Goal: Information Seeking & Learning: Learn about a topic

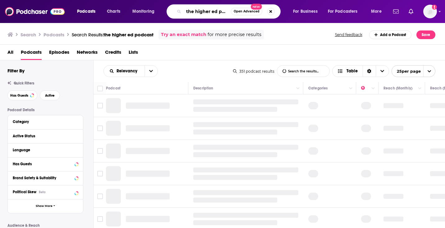
click at [194, 8] on input "the higher ed podcast" at bounding box center [207, 12] width 47 height 10
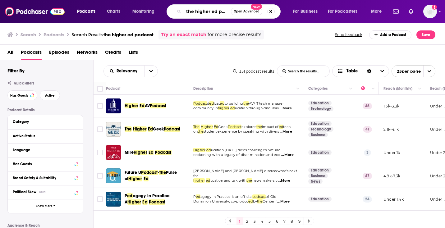
scroll to position [0, 9]
drag, startPoint x: 187, startPoint y: 12, endPoint x: 338, endPoint y: 16, distance: 151.6
click at [338, 16] on div "Podcasts Charts Monitoring the higher ed podcast Open Advanced New For Business…" at bounding box center [230, 11] width 315 height 14
type input "talkinghe"
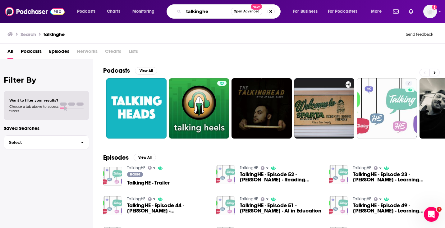
drag, startPoint x: 214, startPoint y: 11, endPoint x: 201, endPoint y: 11, distance: 13.4
click at [201, 11] on input "talkinghe" at bounding box center [207, 12] width 47 height 10
click at [22, 49] on span "Podcasts" at bounding box center [31, 52] width 21 height 13
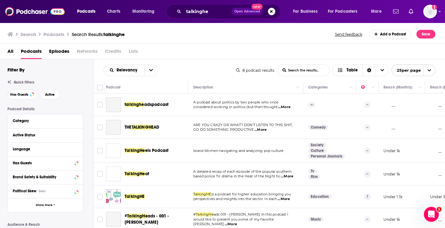
scroll to position [0, 2]
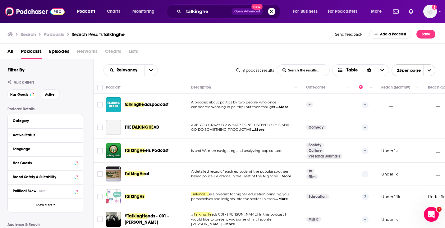
click at [53, 53] on span "Episodes" at bounding box center [59, 52] width 20 height 13
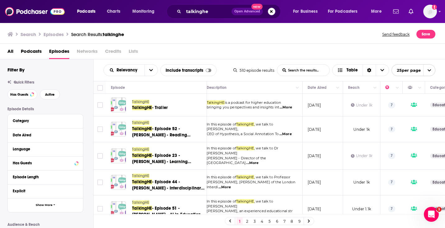
scroll to position [0, 6]
click at [147, 107] on span "TalkingHE" at bounding box center [142, 107] width 20 height 5
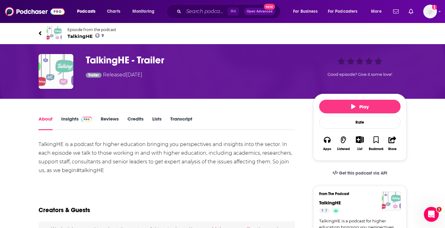
click at [72, 120] on link "Insights" at bounding box center [76, 123] width 31 height 14
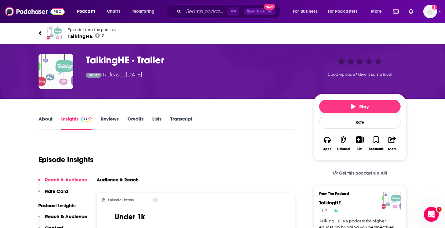
click at [75, 36] on span "TalkingHE 7" at bounding box center [91, 36] width 49 height 6
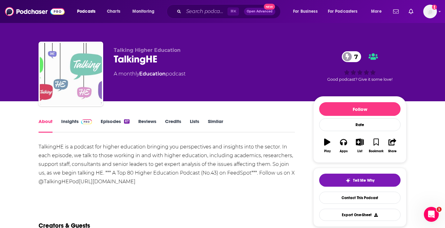
click at [77, 119] on link "Insights" at bounding box center [76, 125] width 31 height 14
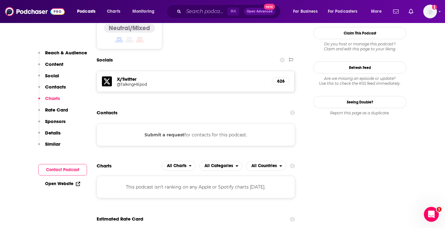
scroll to position [524, 0]
